Goal: Task Accomplishment & Management: Manage account settings

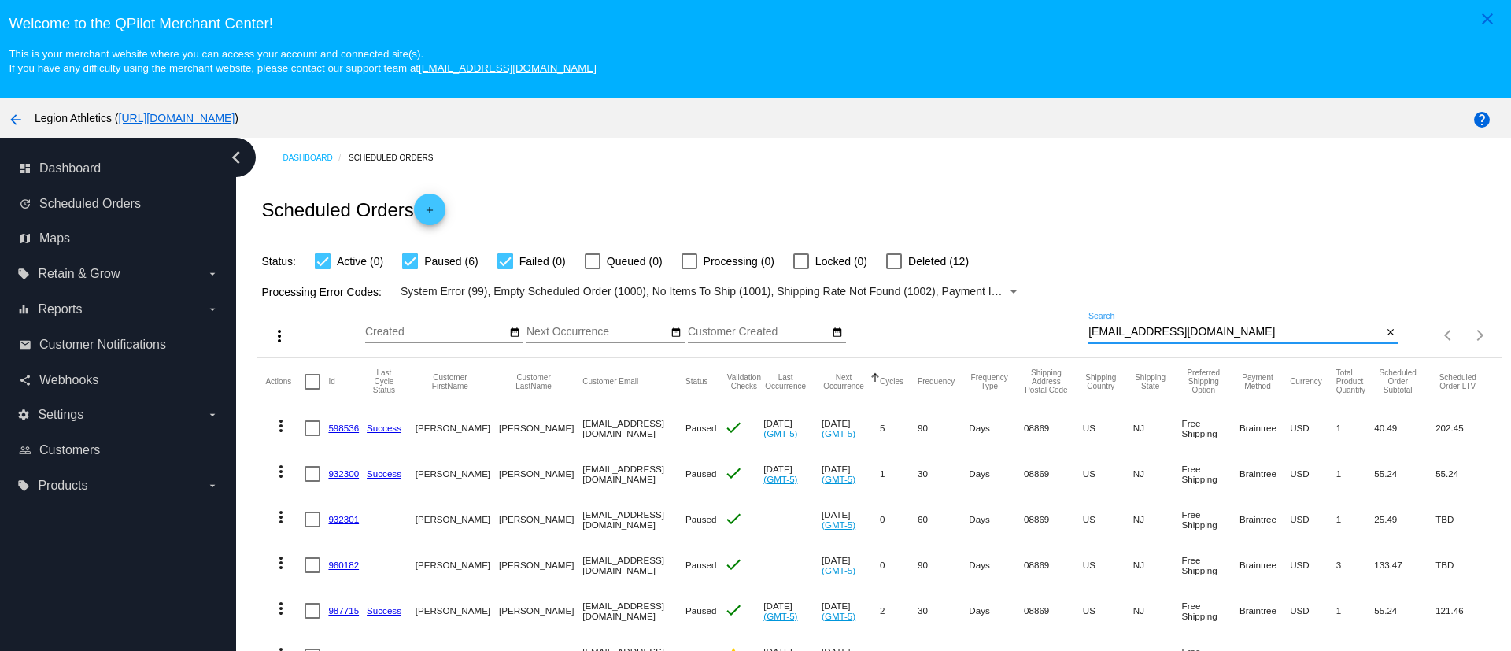
click at [1113, 335] on input "[EMAIL_ADDRESS][DOMAIN_NAME]" at bounding box center [1235, 332] width 294 height 13
paste input "joelalicea62@me"
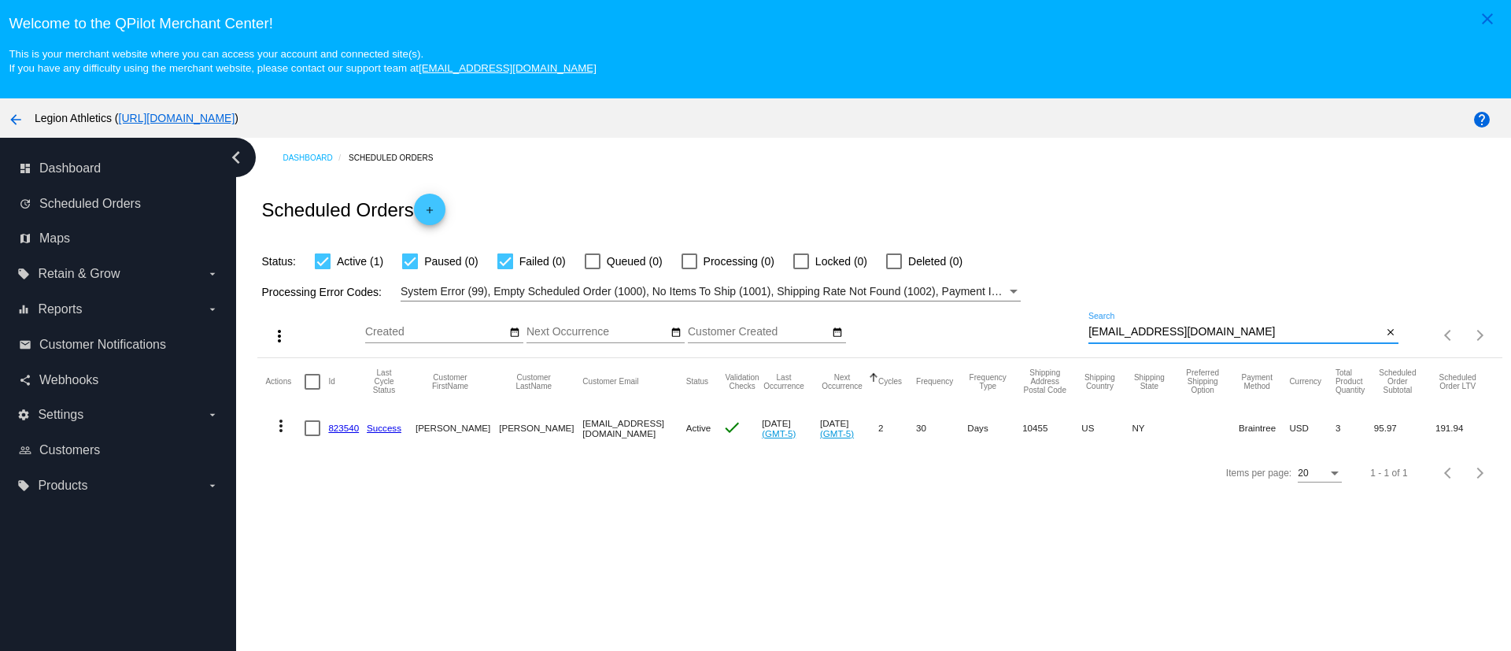
type input "[EMAIL_ADDRESS][DOMAIN_NAME]"
click at [338, 424] on link "823540" at bounding box center [343, 428] width 31 height 10
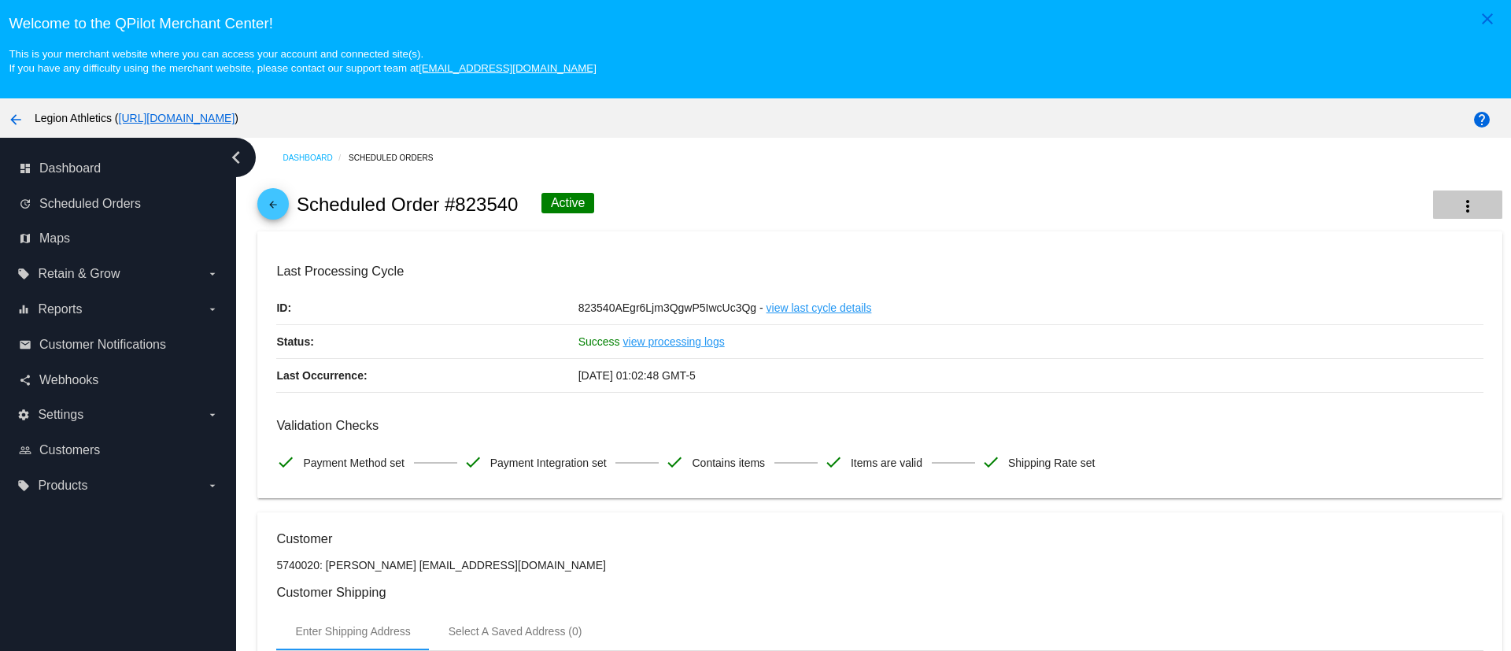
click at [1458, 207] on mat-icon "more_vert" at bounding box center [1467, 206] width 19 height 19
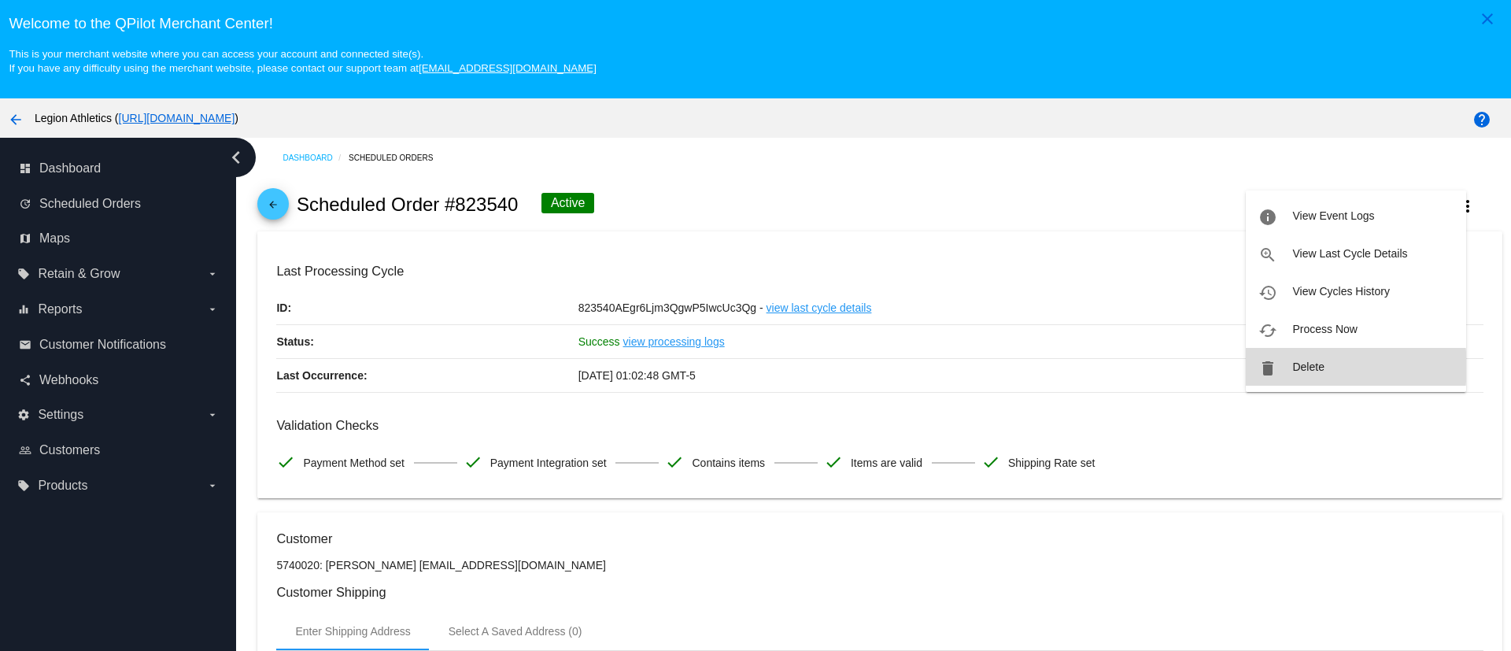
click at [1323, 367] on span "Delete" at bounding box center [1307, 366] width 31 height 13
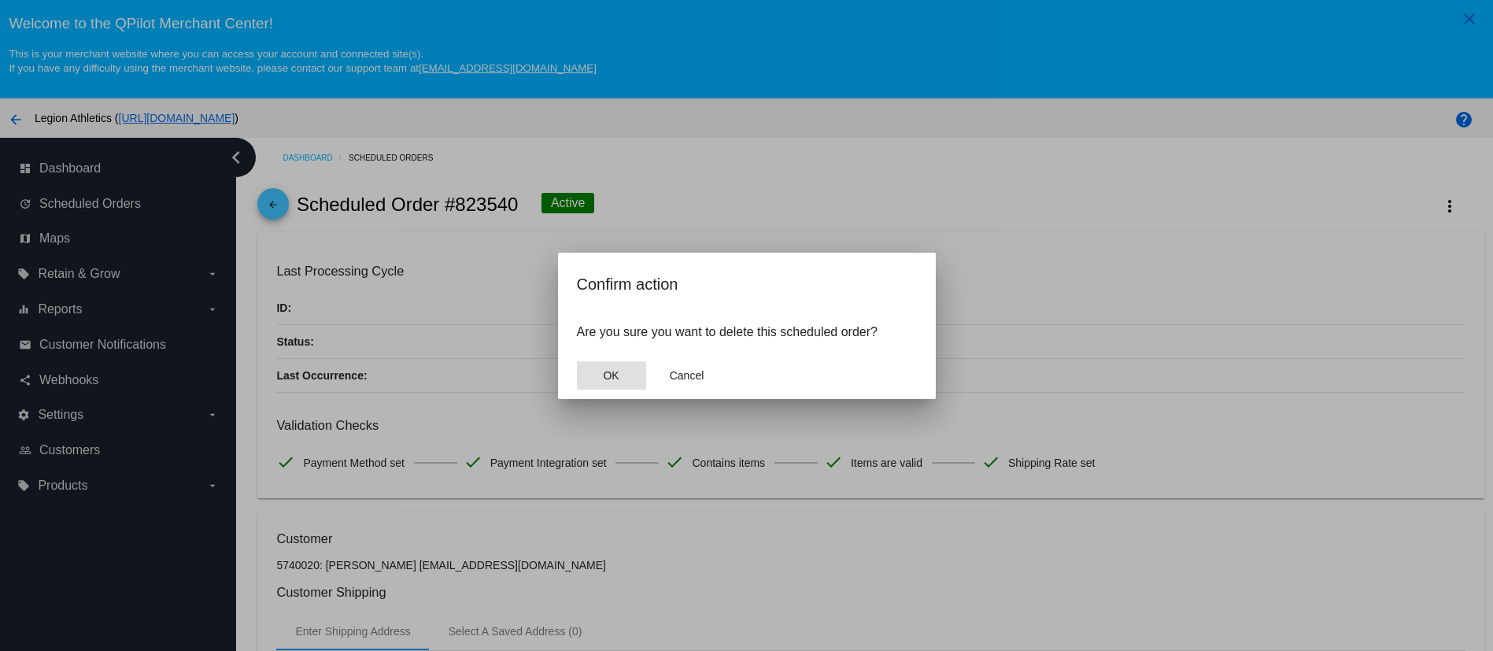
click at [630, 382] on button "OK" at bounding box center [611, 375] width 69 height 28
